Goal: Complete application form

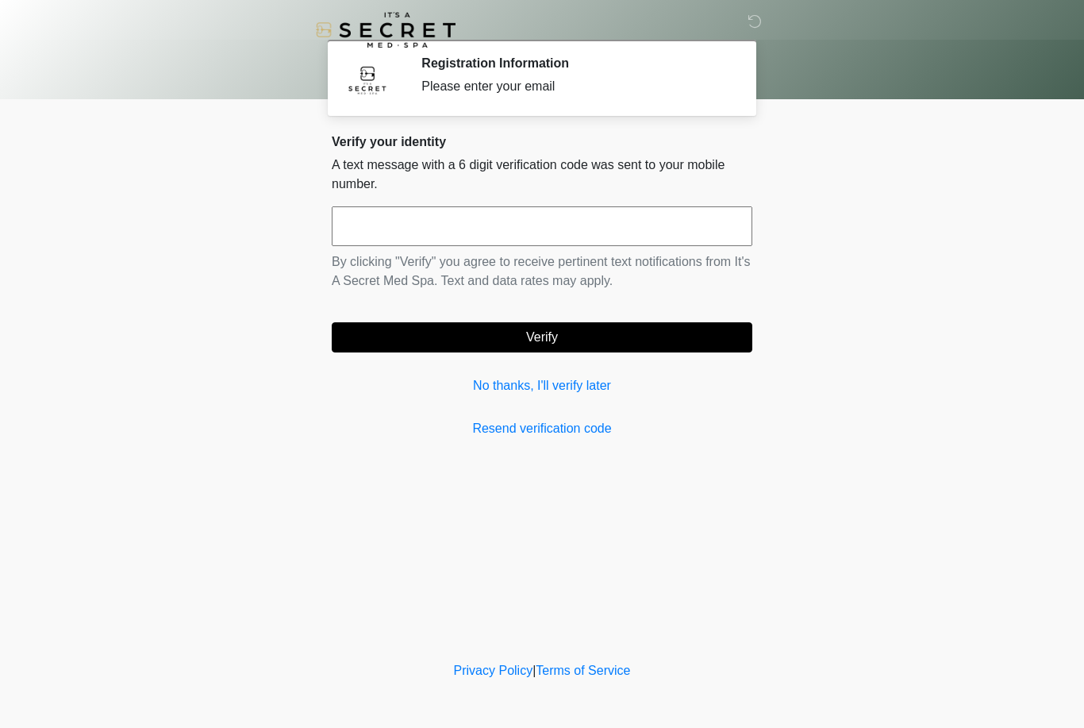
click at [512, 234] on input "text" at bounding box center [542, 226] width 421 height 40
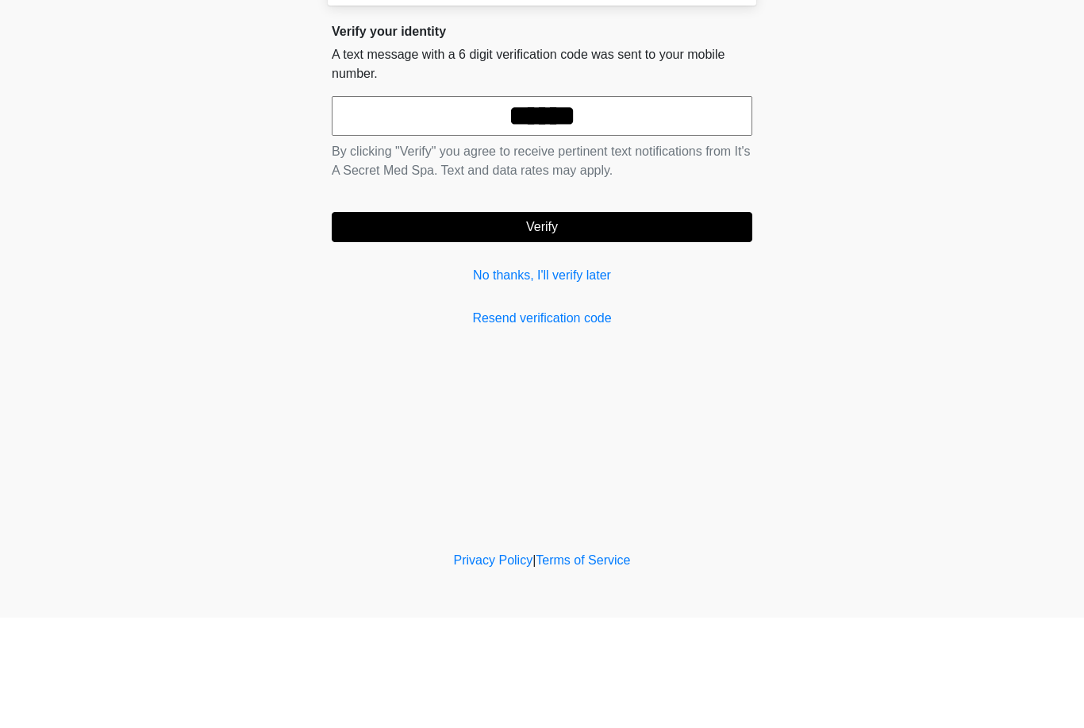
type input "******"
click at [606, 322] on button "Verify" at bounding box center [542, 337] width 421 height 30
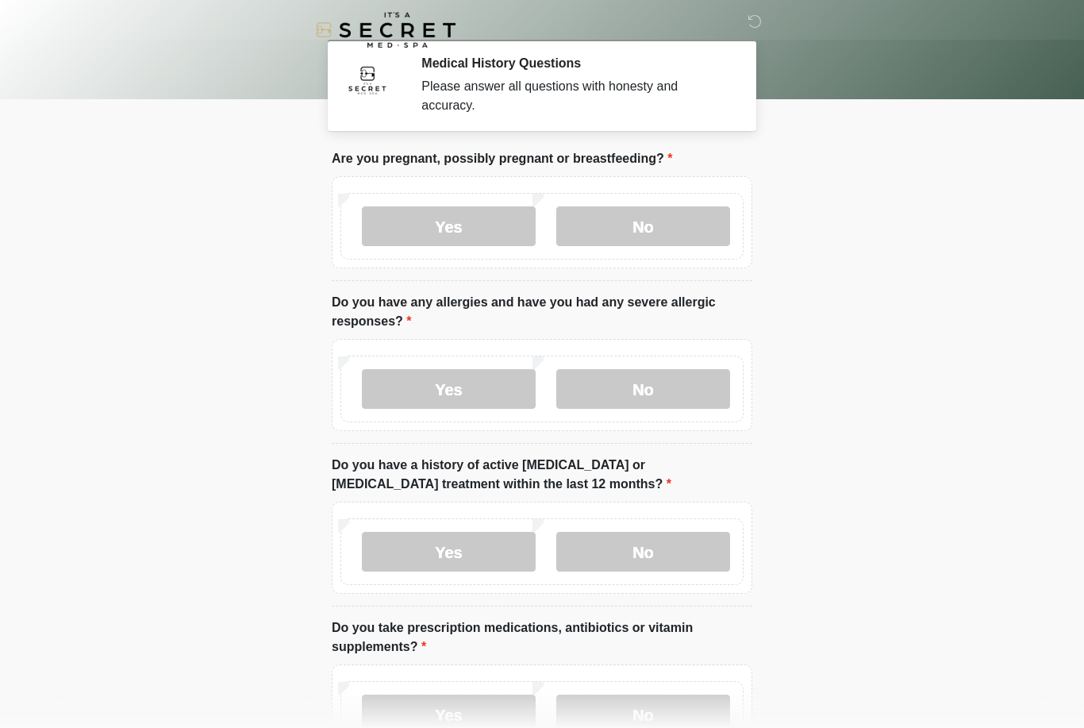
click at [651, 219] on label "No" at bounding box center [644, 226] width 174 height 40
click at [665, 376] on label "No" at bounding box center [644, 389] width 174 height 40
click at [678, 554] on label "No" at bounding box center [644, 552] width 174 height 40
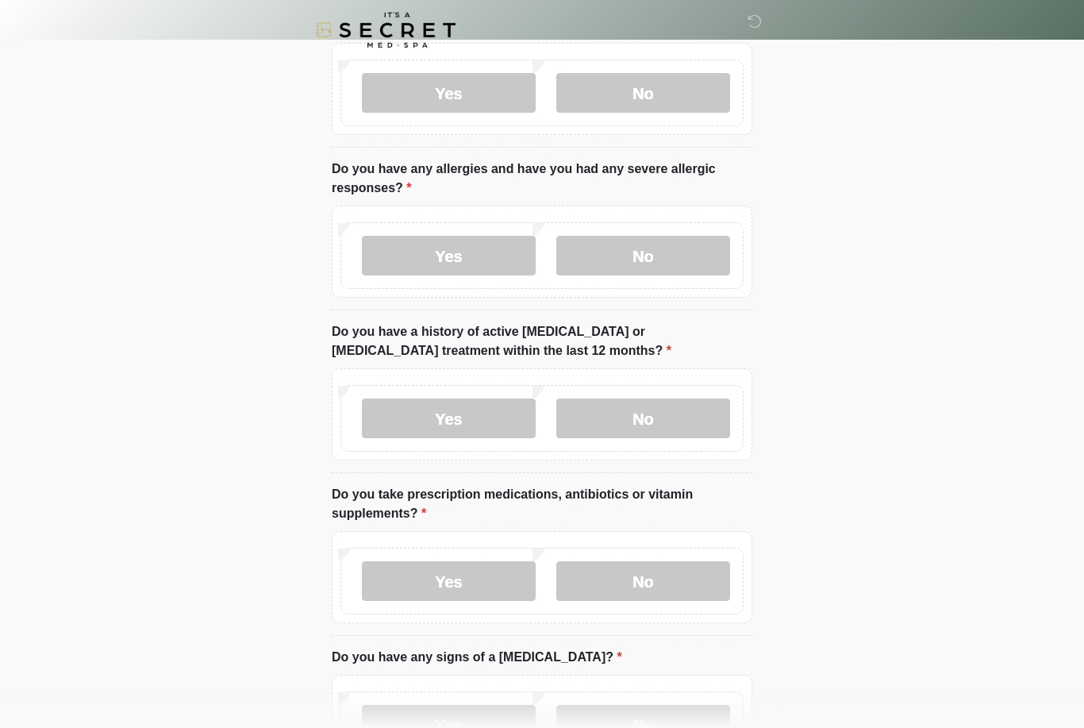
click at [664, 582] on label "No" at bounding box center [644, 581] width 174 height 40
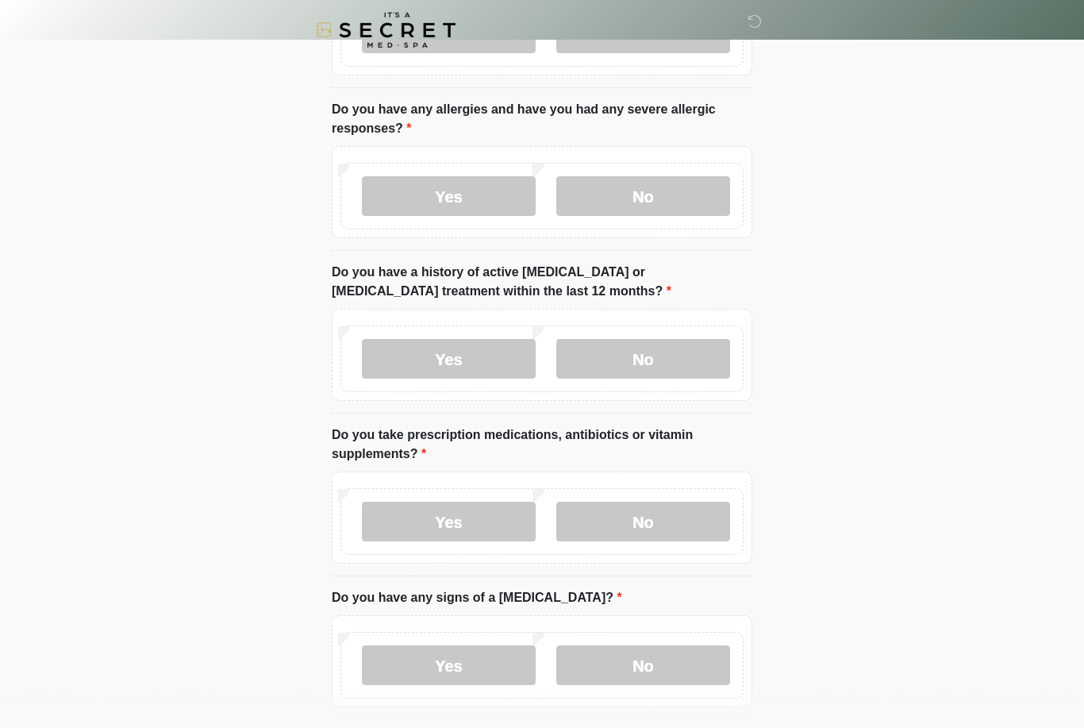
scroll to position [310, 0]
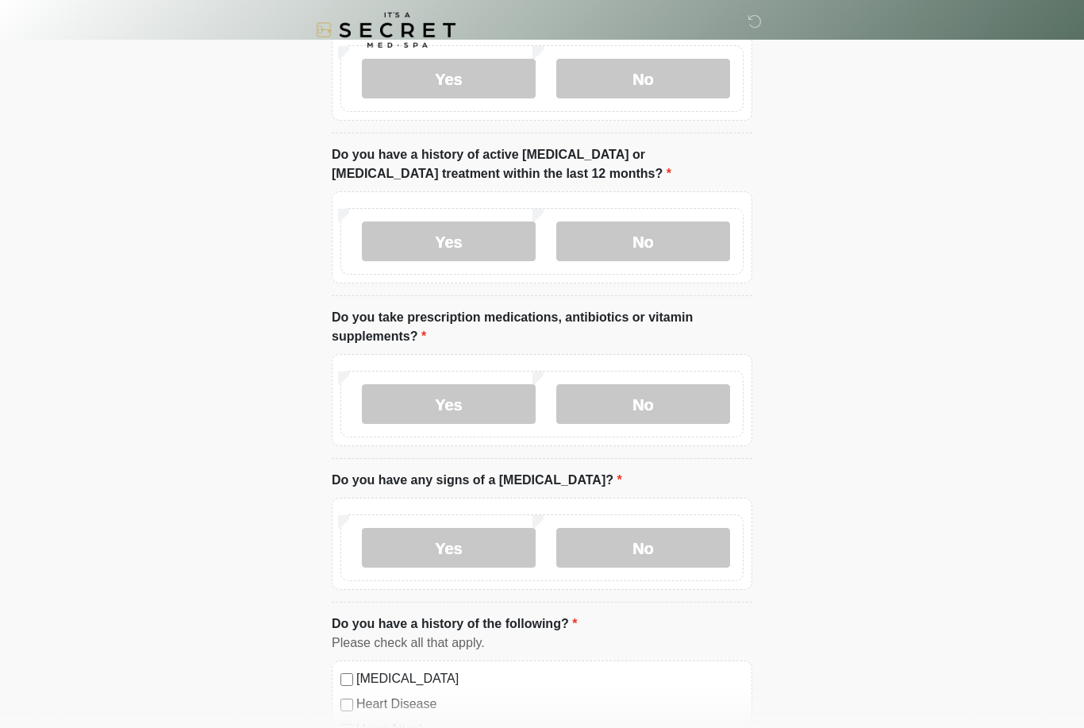
click at [676, 537] on label "No" at bounding box center [644, 548] width 174 height 40
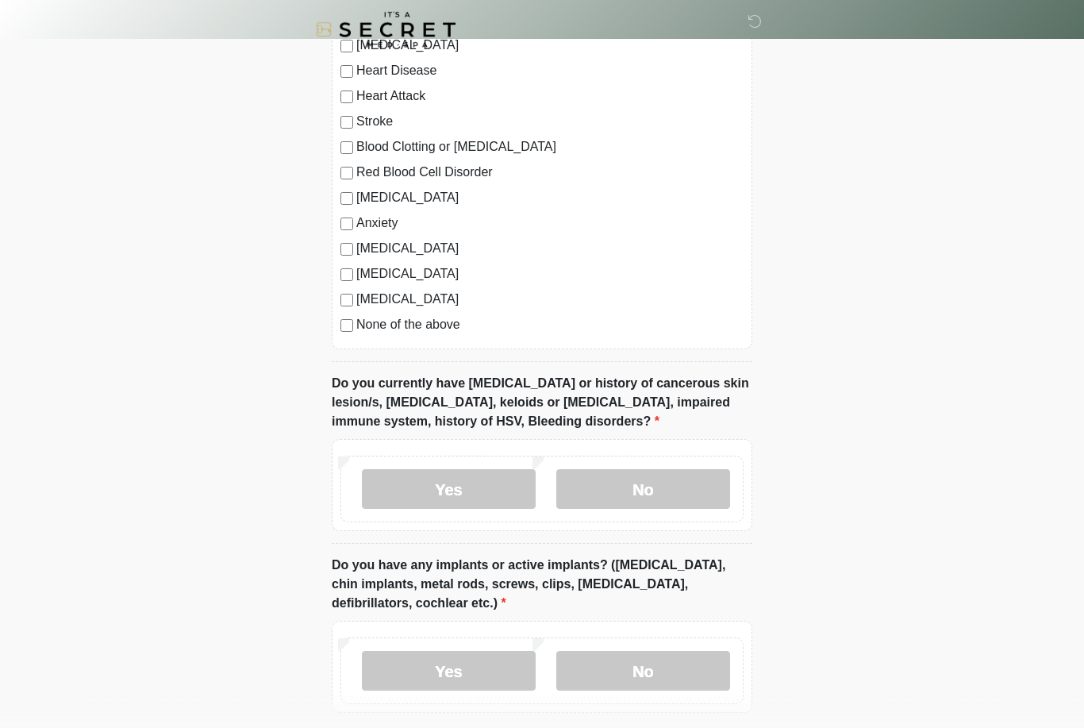
scroll to position [944, 0]
click at [674, 484] on label "No" at bounding box center [644, 489] width 174 height 40
click at [691, 653] on label "No" at bounding box center [644, 670] width 174 height 40
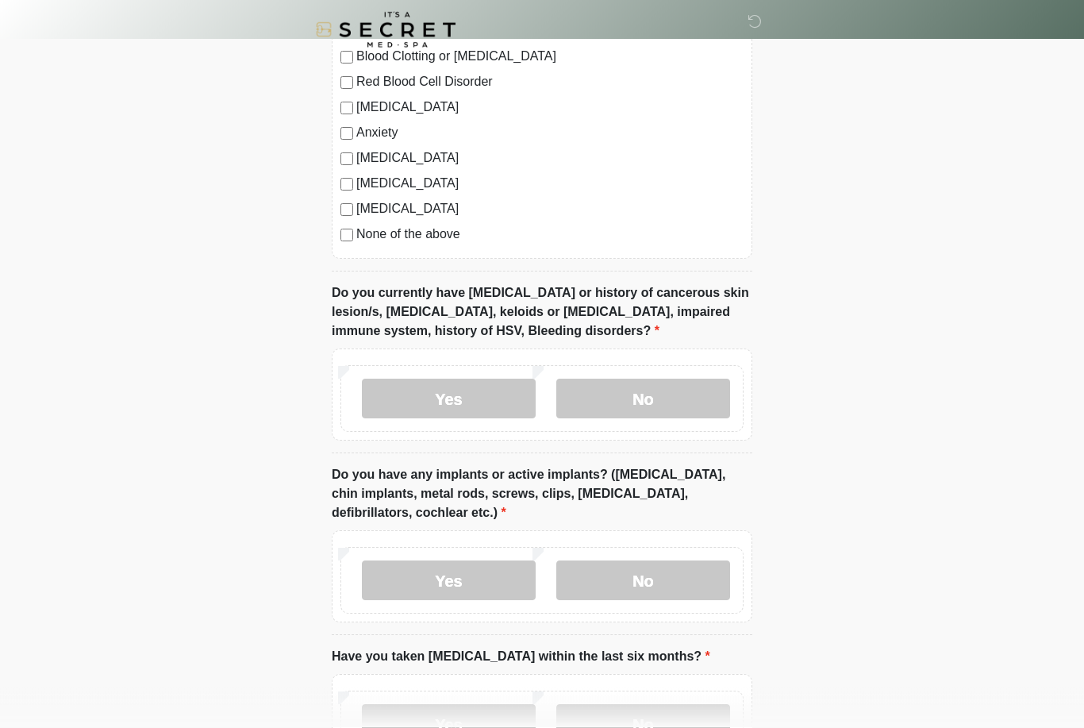
scroll to position [1160, 0]
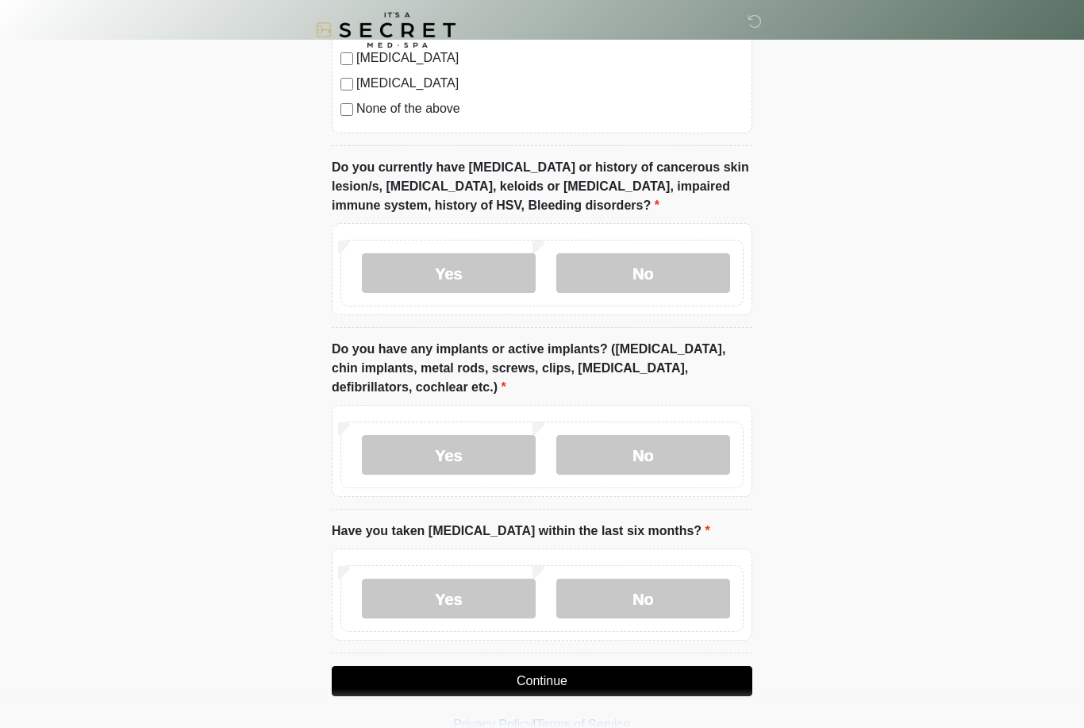
click at [684, 594] on label "No" at bounding box center [644, 599] width 174 height 40
click at [649, 676] on button "Continue" at bounding box center [542, 681] width 421 height 30
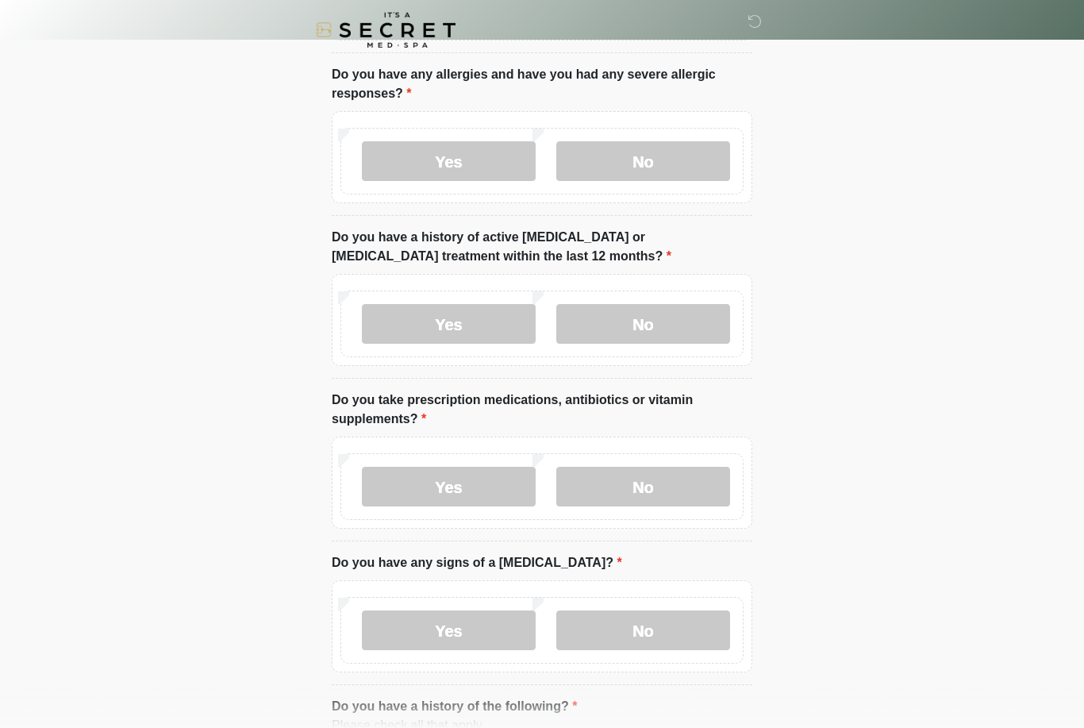
scroll to position [0, 0]
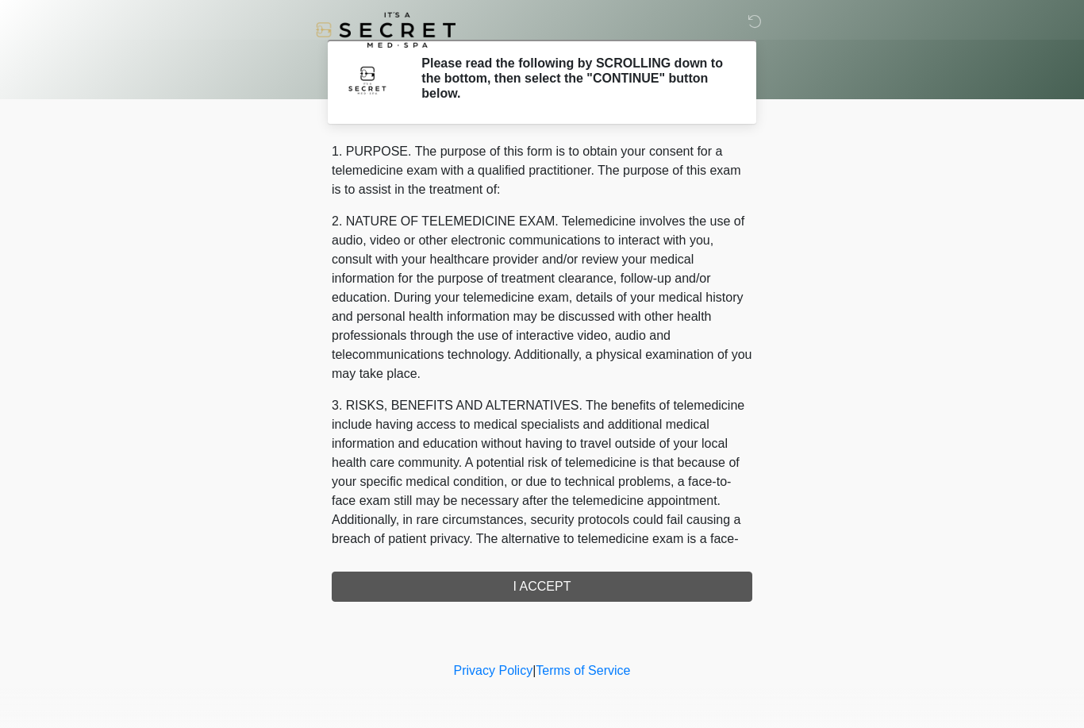
click at [605, 596] on div "1. PURPOSE. The purpose of this form is to obtain your consent for a telemedici…" at bounding box center [542, 372] width 421 height 460
click at [602, 587] on div "1. PURPOSE. The purpose of this form is to obtain your consent for a telemedici…" at bounding box center [542, 372] width 421 height 460
click at [572, 582] on div "1. PURPOSE. The purpose of this form is to obtain your consent for a telemedici…" at bounding box center [542, 372] width 421 height 460
click at [541, 586] on div "1. PURPOSE. The purpose of this form is to obtain your consent for a telemedici…" at bounding box center [542, 372] width 421 height 460
click at [591, 585] on div "1. PURPOSE. The purpose of this form is to obtain your consent for a telemedici…" at bounding box center [542, 372] width 421 height 460
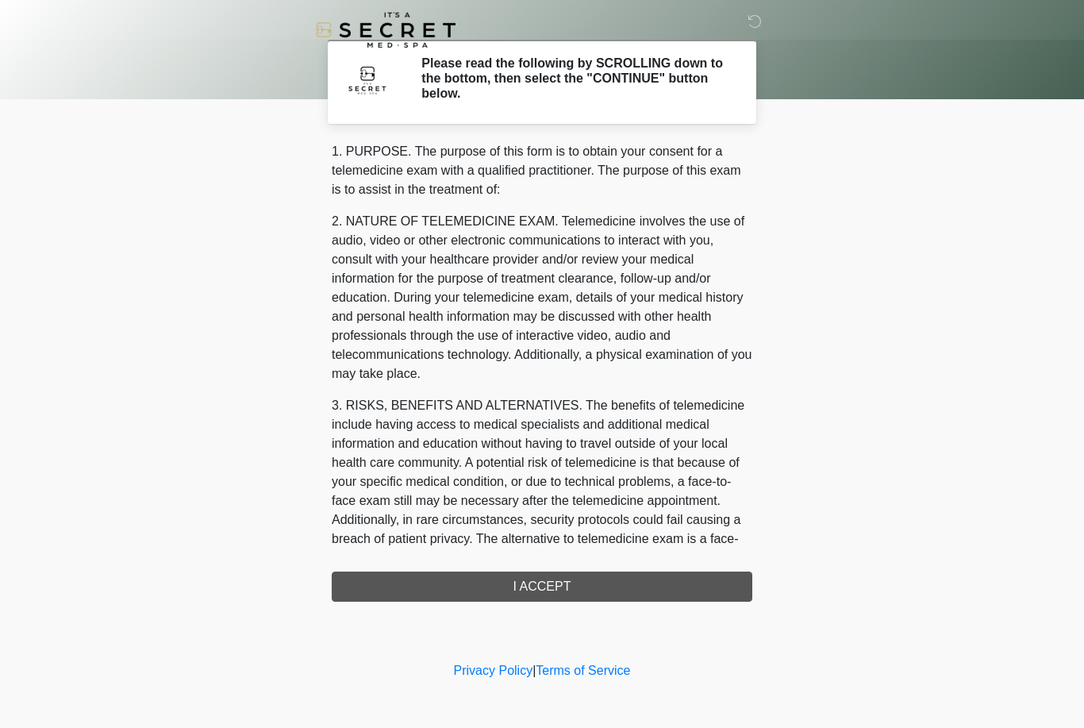
click at [415, 588] on div "1. PURPOSE. The purpose of this form is to obtain your consent for a telemedici…" at bounding box center [542, 372] width 421 height 460
click at [542, 580] on div "1. PURPOSE. The purpose of this form is to obtain your consent for a telemedici…" at bounding box center [542, 372] width 421 height 460
click at [554, 589] on div "1. PURPOSE. The purpose of this form is to obtain your consent for a telemedici…" at bounding box center [542, 372] width 421 height 460
click at [545, 587] on div "1. PURPOSE. The purpose of this form is to obtain your consent for a telemedici…" at bounding box center [542, 372] width 421 height 460
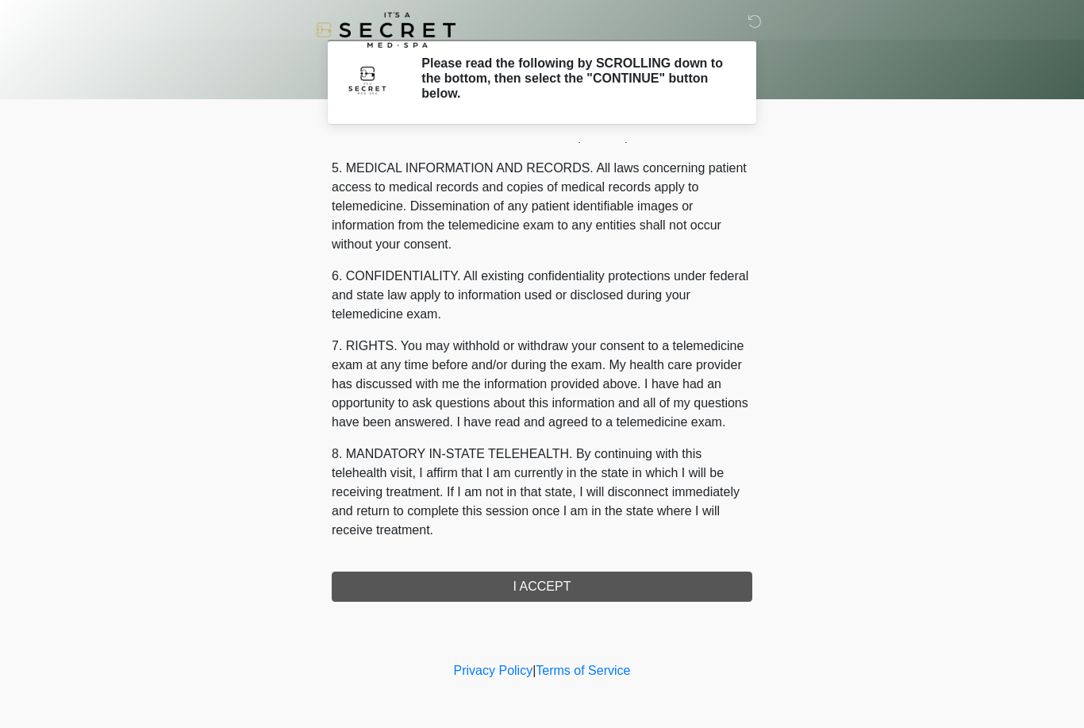
click at [565, 584] on div "1. PURPOSE. The purpose of this form is to obtain your consent for a telemedici…" at bounding box center [542, 372] width 421 height 460
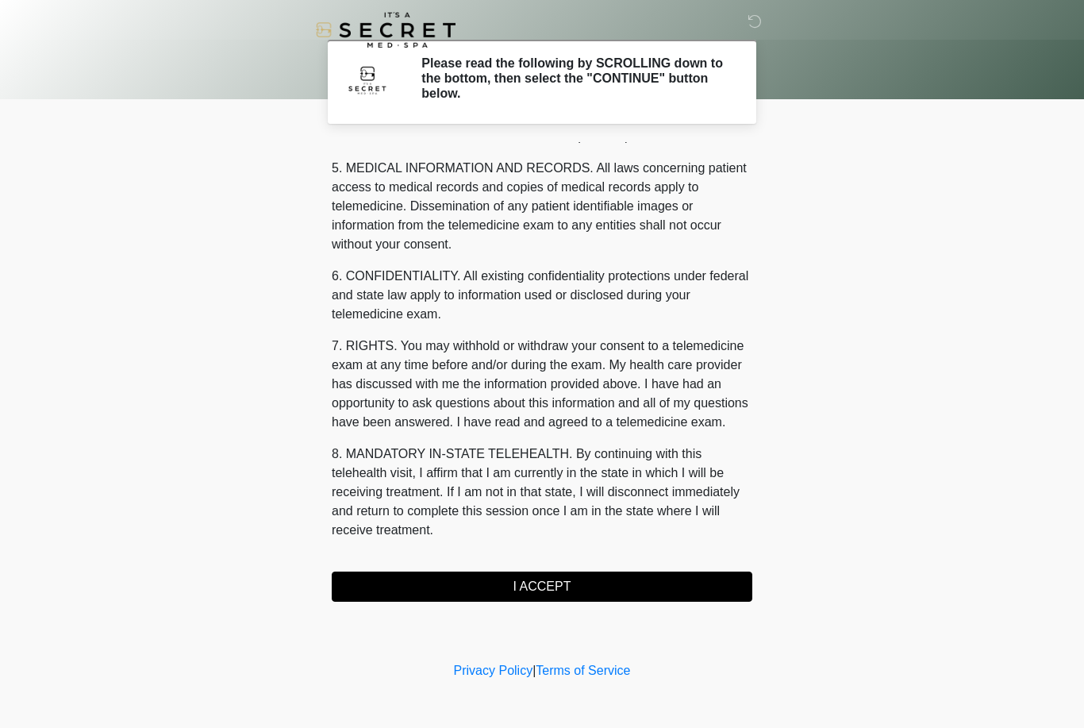
click at [561, 584] on button "I ACCEPT" at bounding box center [542, 587] width 421 height 30
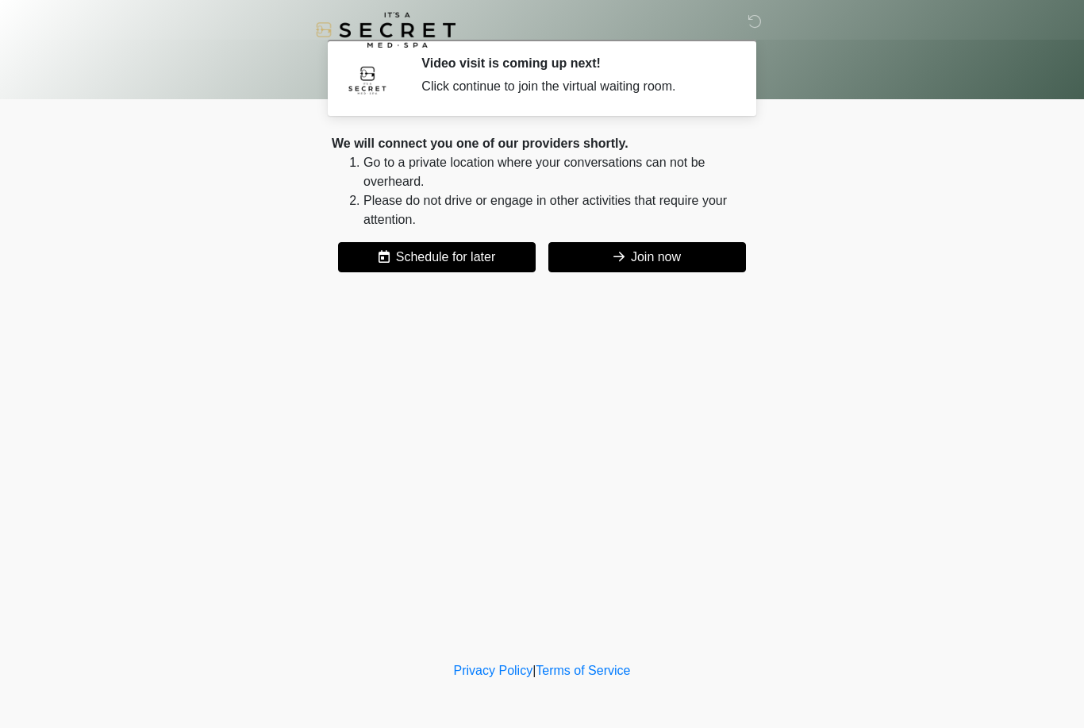
click at [668, 253] on button "Join now" at bounding box center [648, 257] width 198 height 30
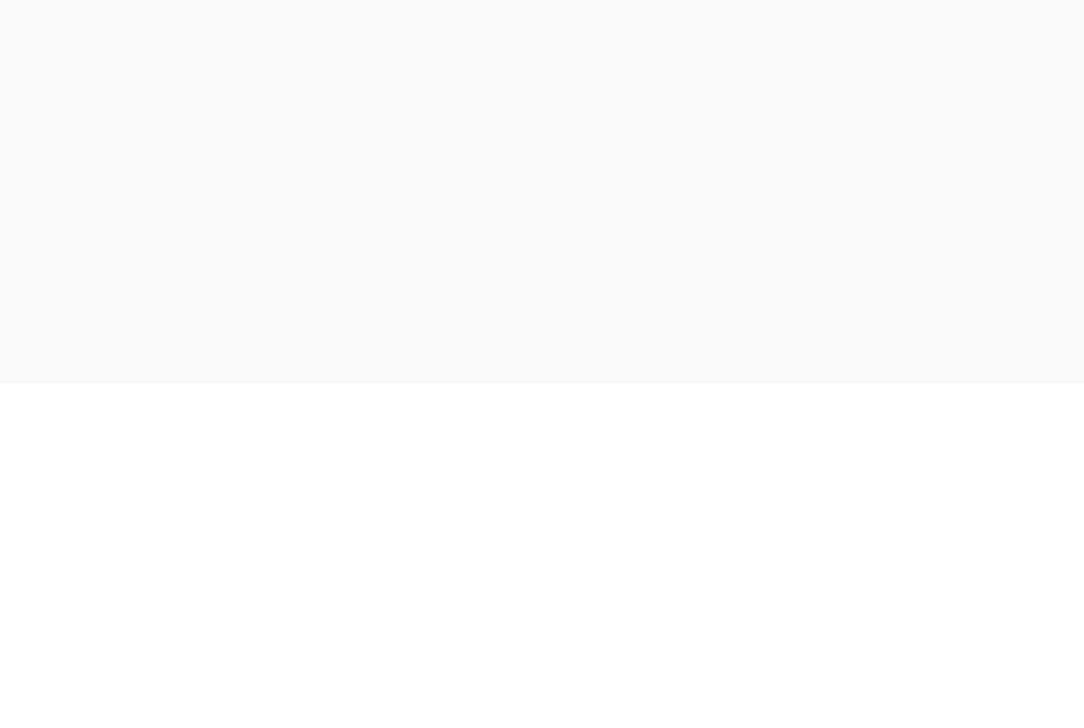
scroll to position [5, 0]
